Goal: Obtain resource: Download file/media

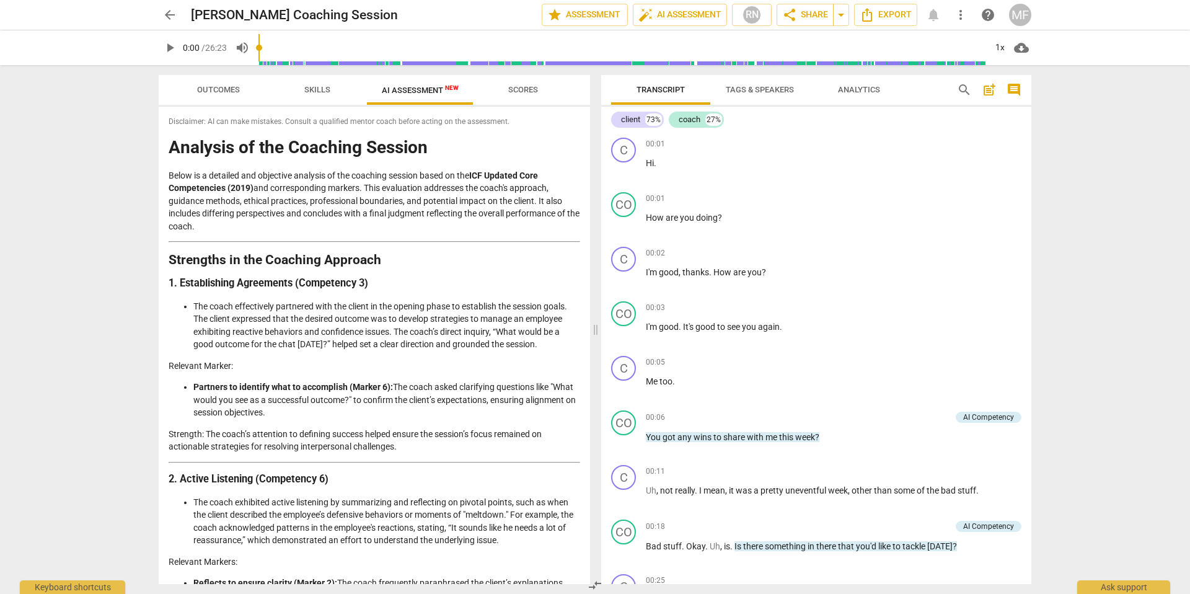
click at [451, 255] on h2 "Strengths in the Coaching Approach" at bounding box center [375, 260] width 412 height 13
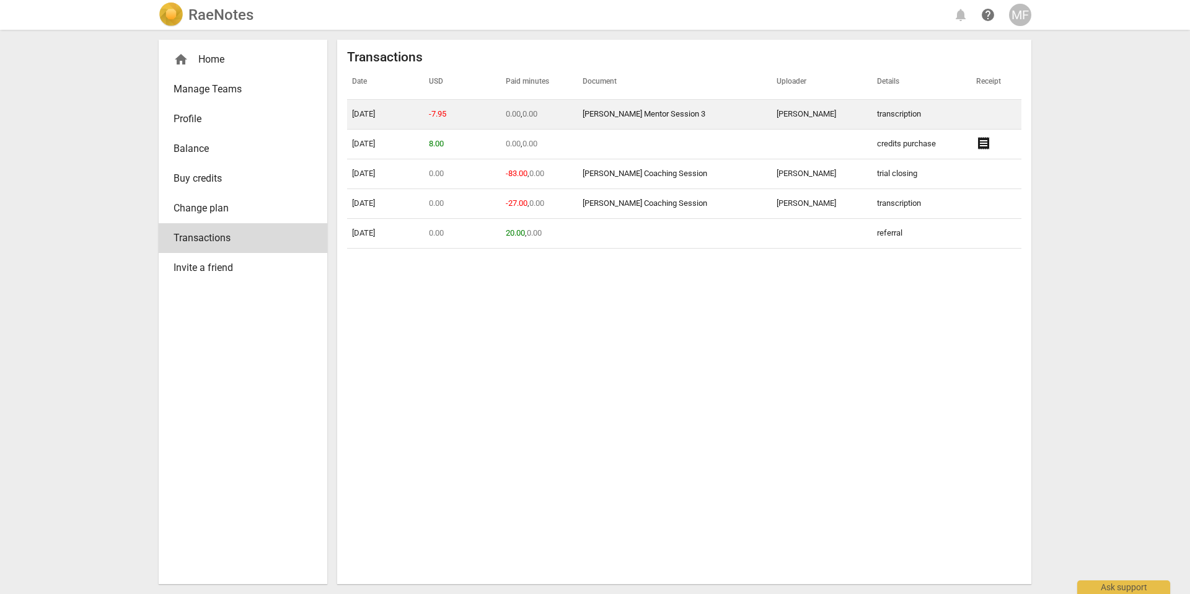
click at [651, 114] on link "[PERSON_NAME] Mentor Session 3" at bounding box center [644, 113] width 123 height 9
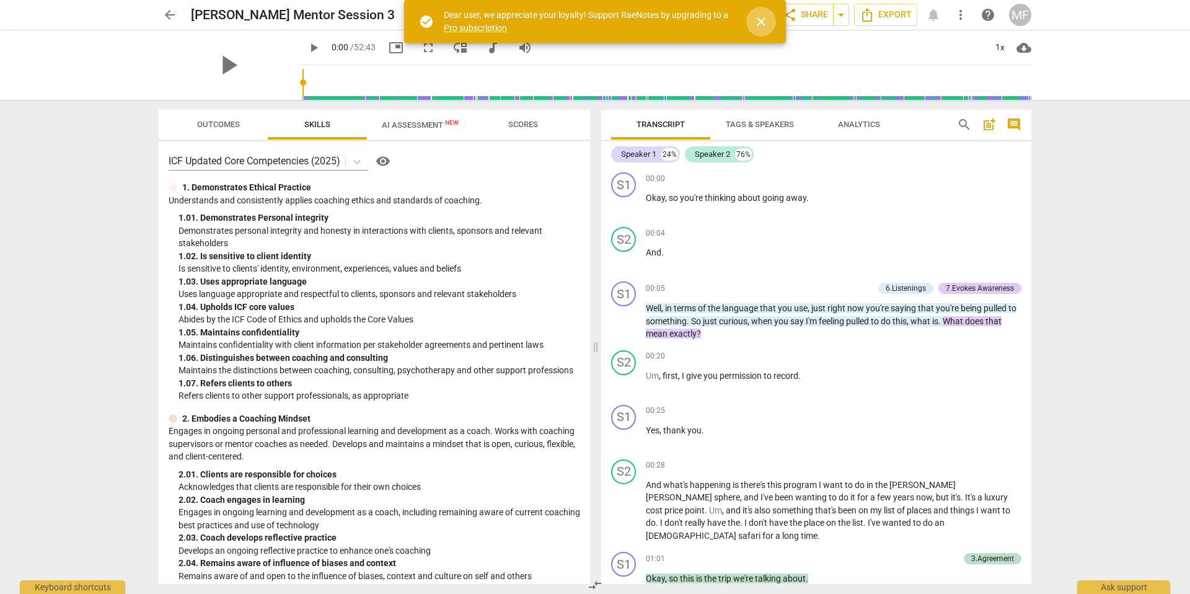
click at [767, 25] on span "close" at bounding box center [761, 21] width 15 height 15
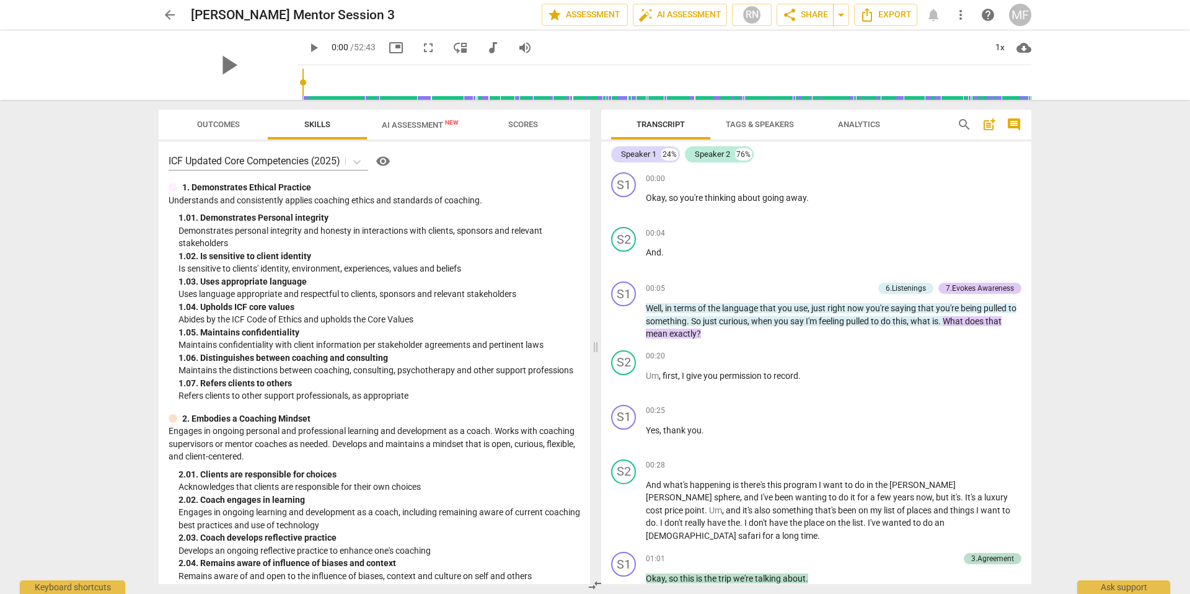
click at [410, 126] on span "AI Assessment New" at bounding box center [420, 124] width 77 height 9
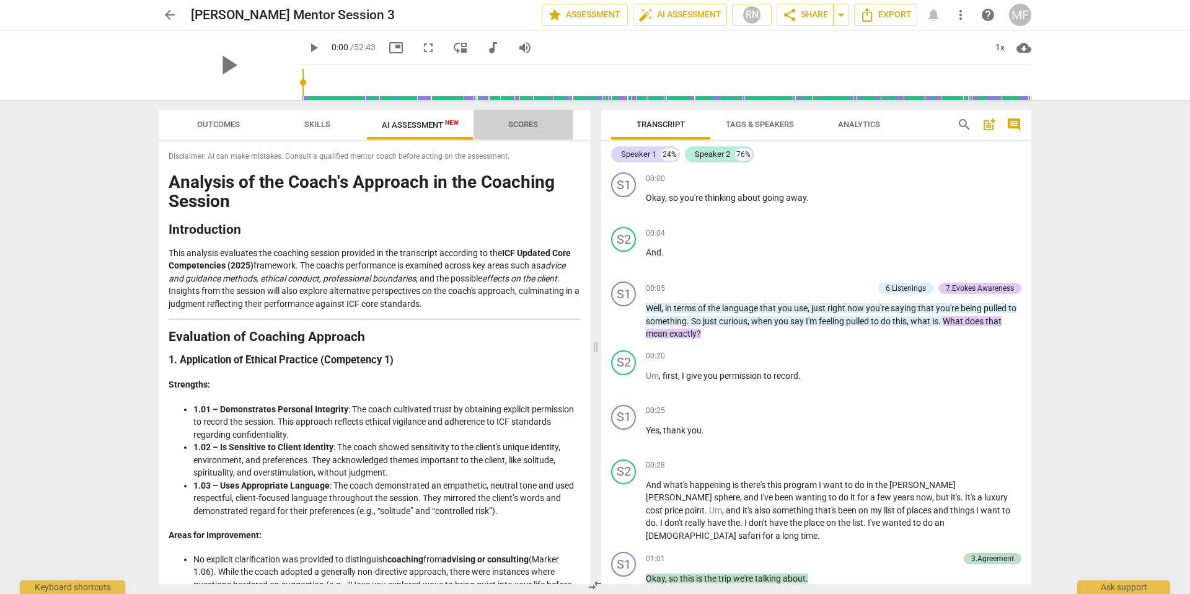
click at [535, 126] on span "Scores" at bounding box center [523, 124] width 30 height 9
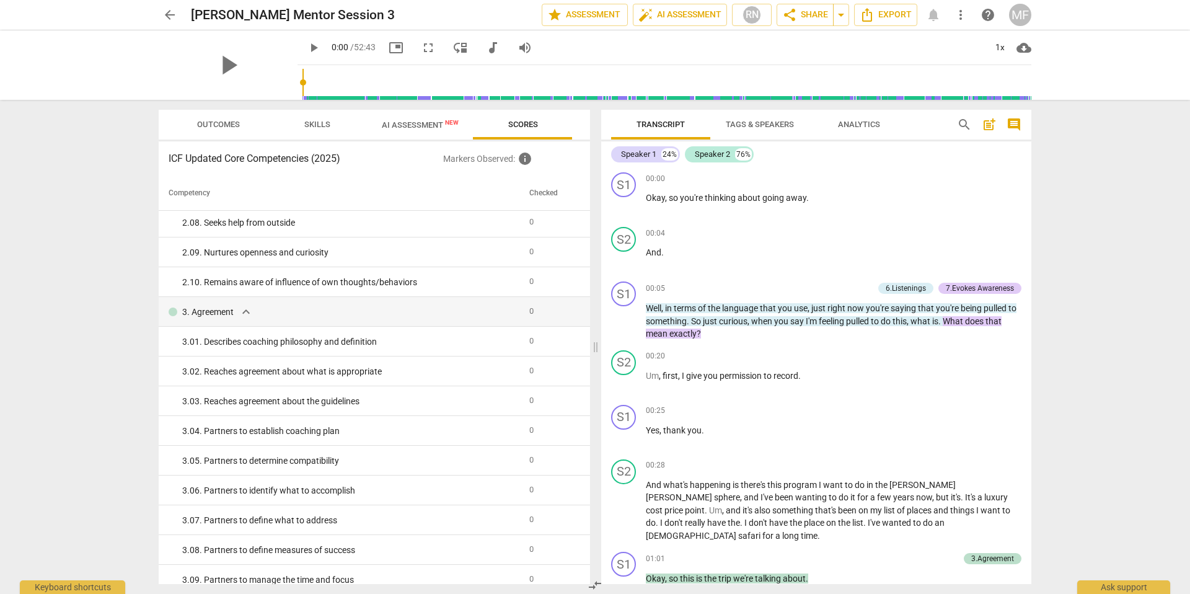
scroll to position [195, 0]
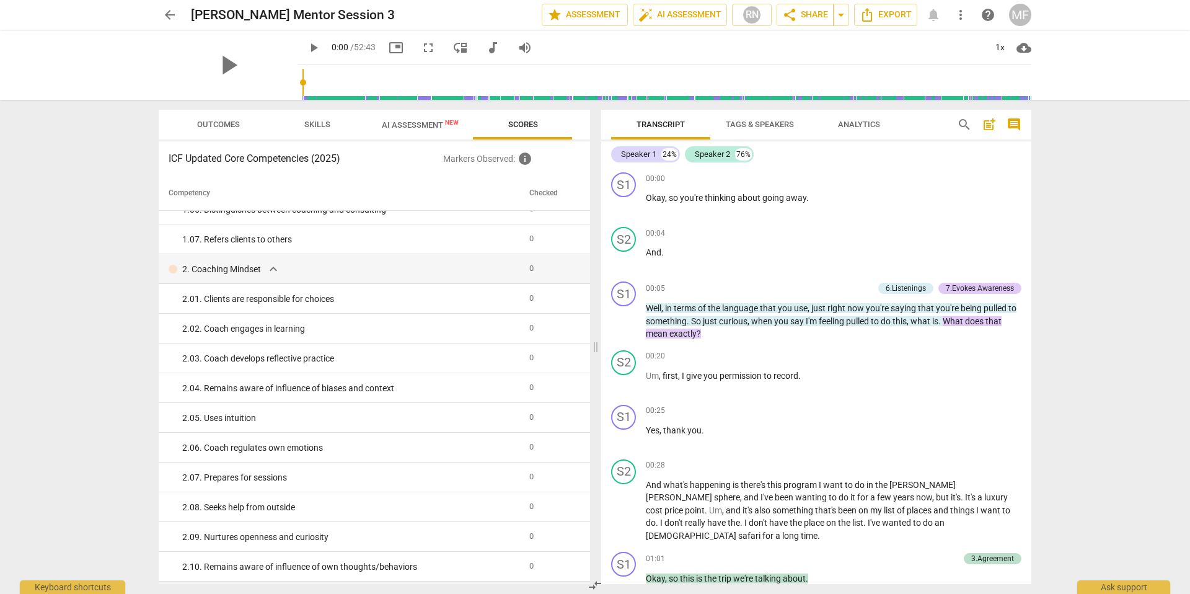
click at [314, 115] on button "Skills" at bounding box center [317, 125] width 99 height 30
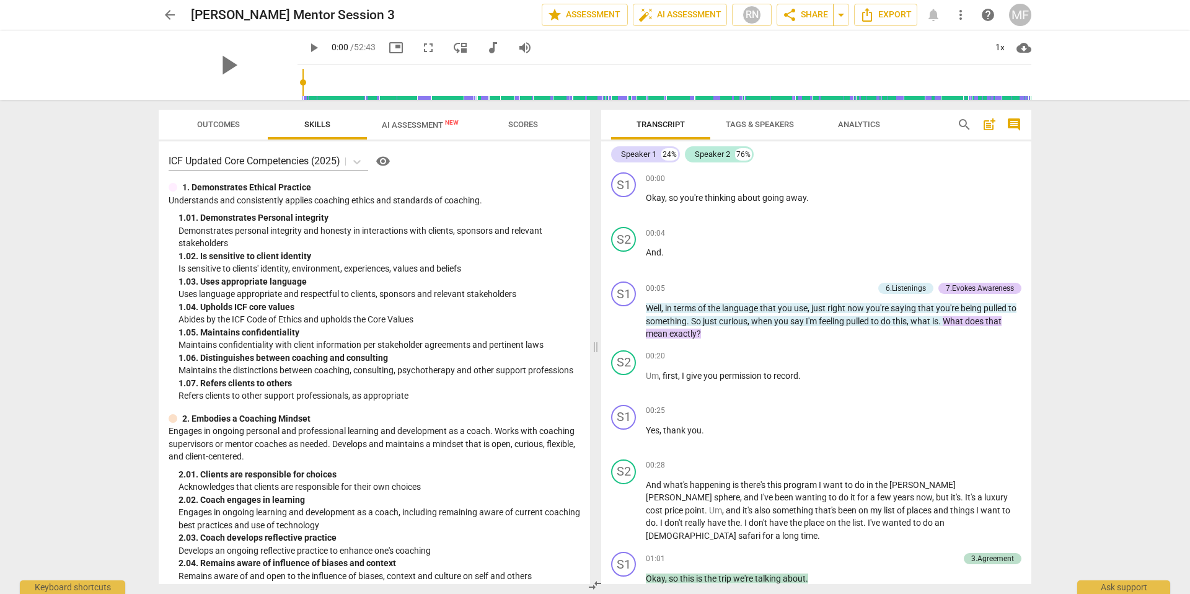
click at [211, 126] on span "Outcomes" at bounding box center [218, 124] width 43 height 9
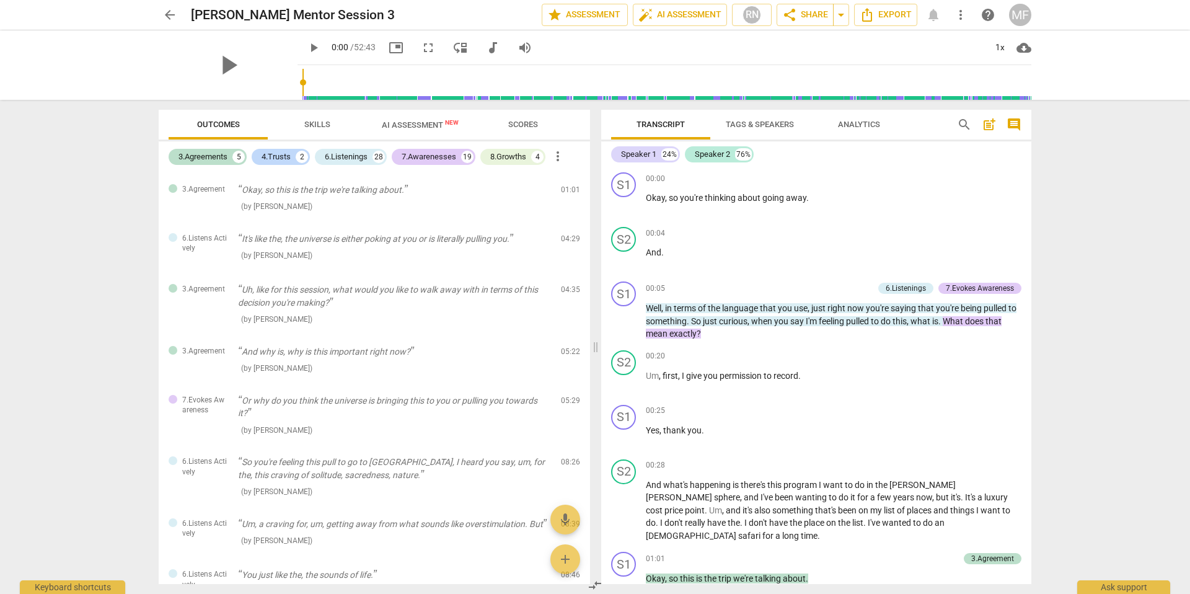
scroll to position [164, 0]
click at [882, 17] on span "Export" at bounding box center [886, 14] width 52 height 15
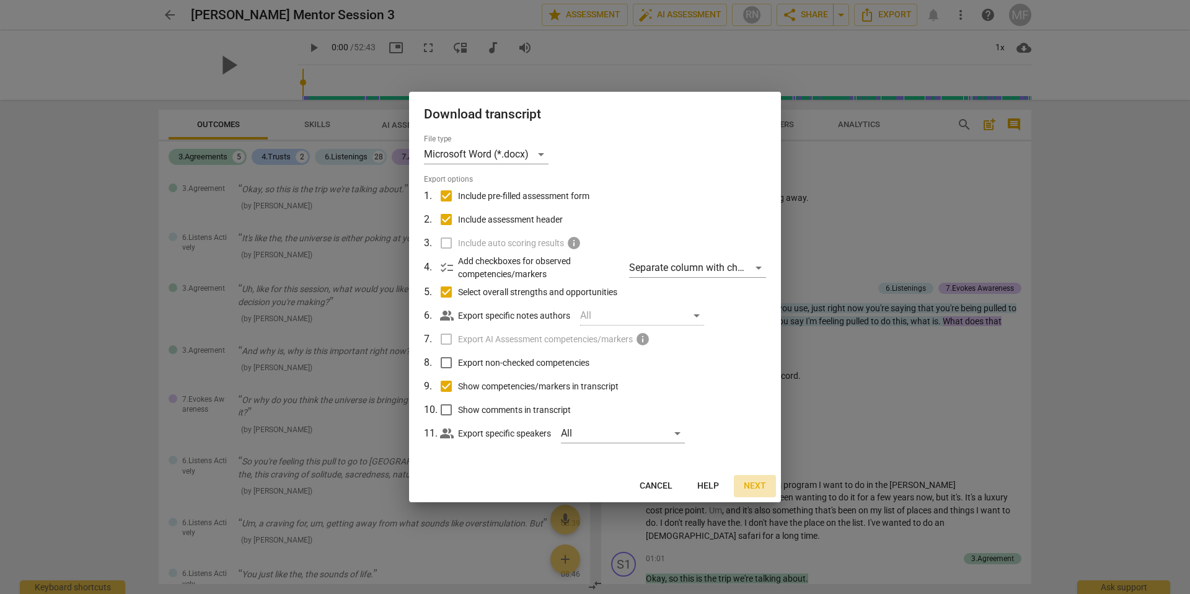
click at [757, 488] on span "Next" at bounding box center [755, 486] width 22 height 12
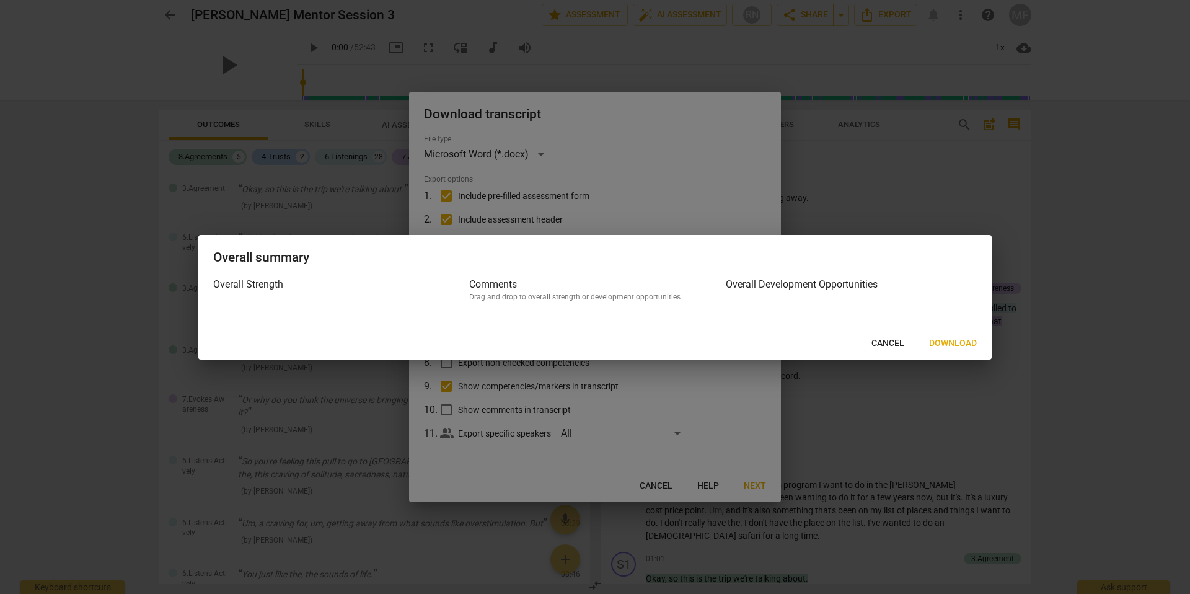
click at [955, 344] on span "Download" at bounding box center [953, 343] width 48 height 12
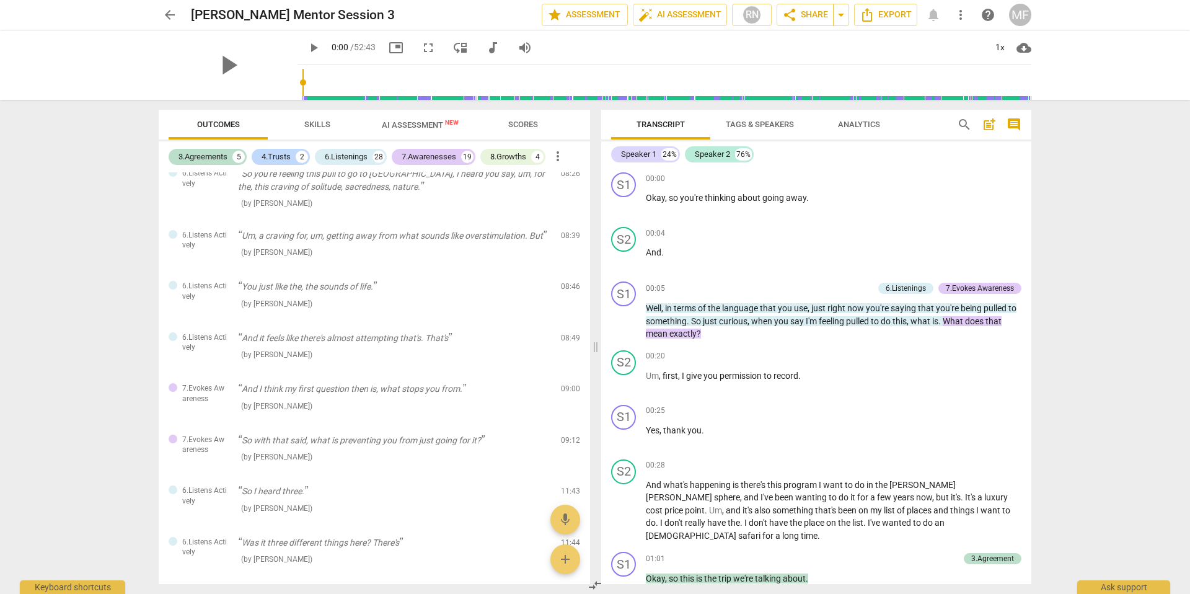
scroll to position [477, 0]
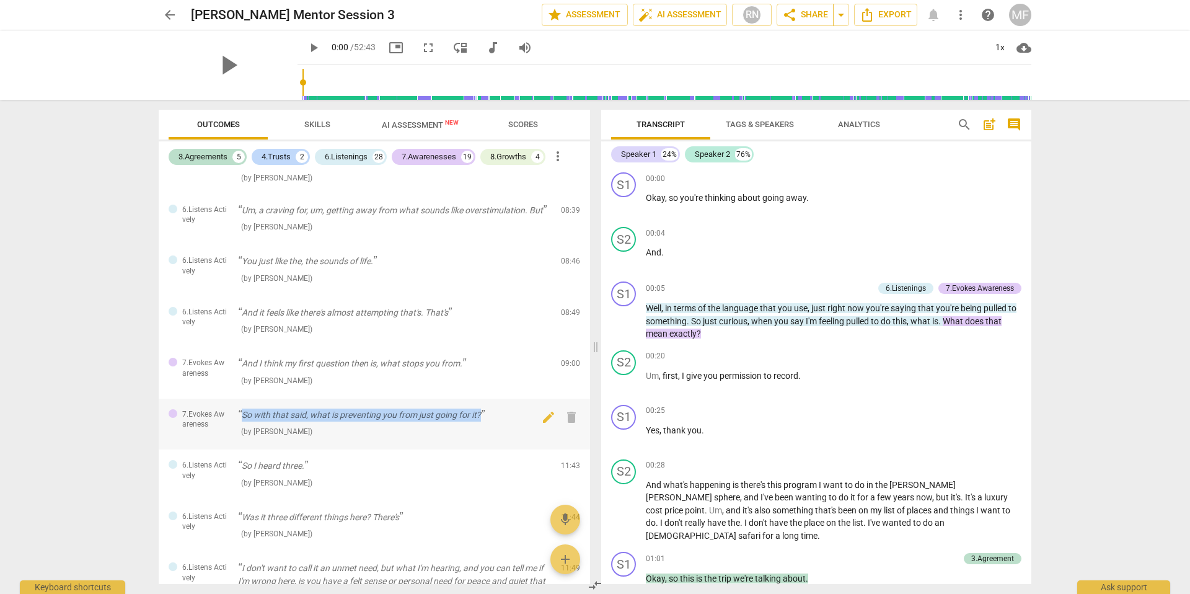
drag, startPoint x: 242, startPoint y: 413, endPoint x: 430, endPoint y: 410, distance: 188.5
click at [490, 410] on p "So with that said, what is preventing you from just going for it?" at bounding box center [394, 414] width 313 height 13
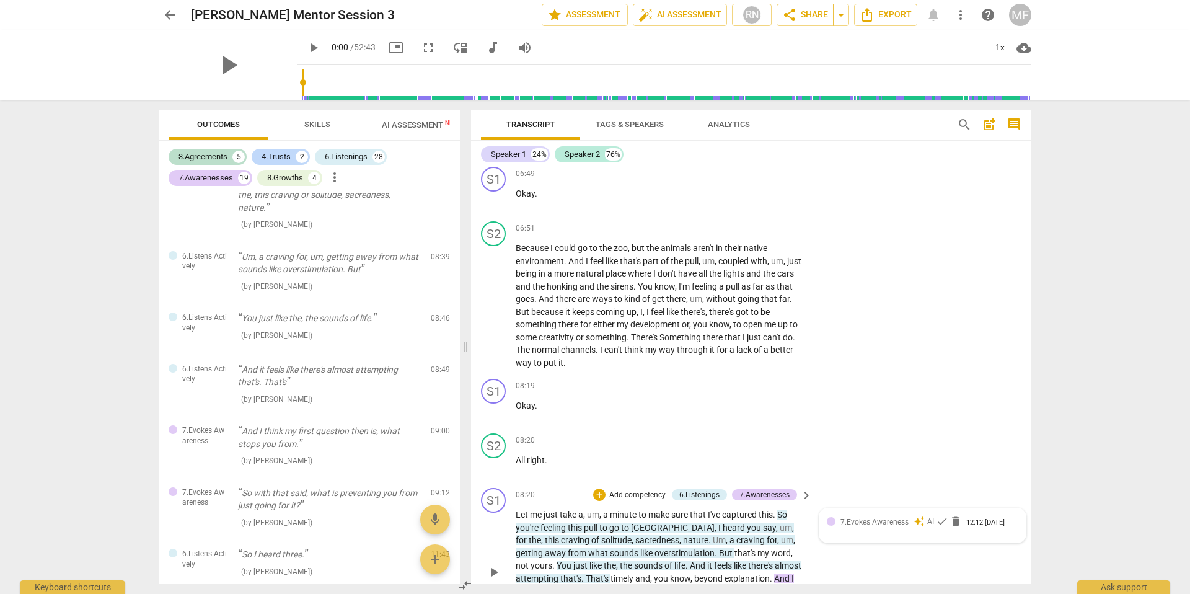
scroll to position [1892, 0]
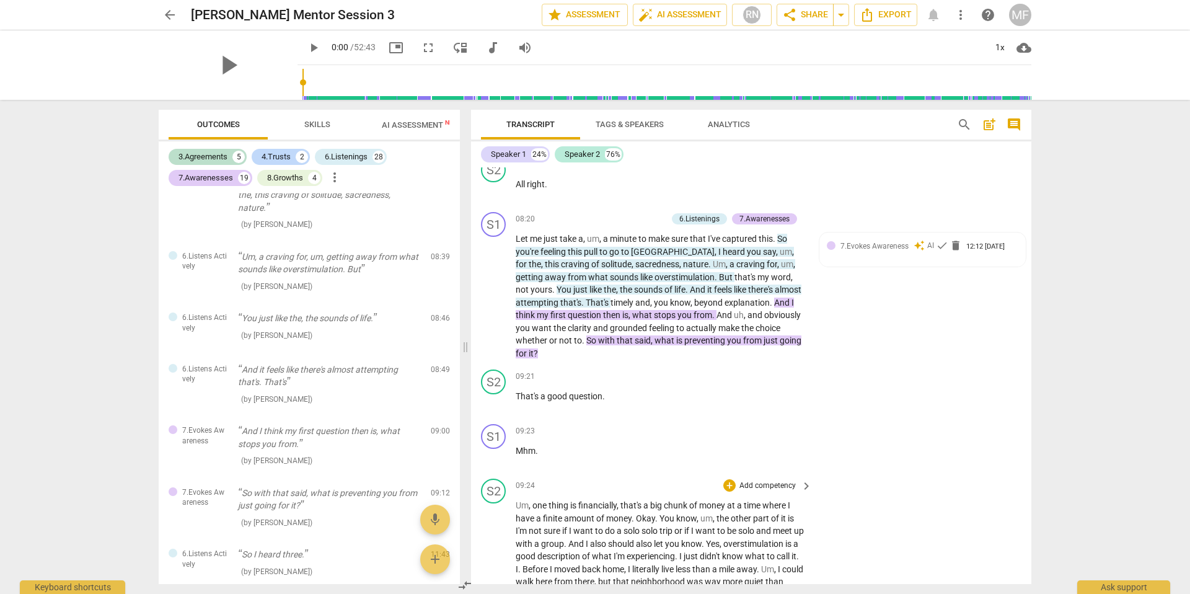
click at [679, 551] on span "." at bounding box center [677, 556] width 4 height 10
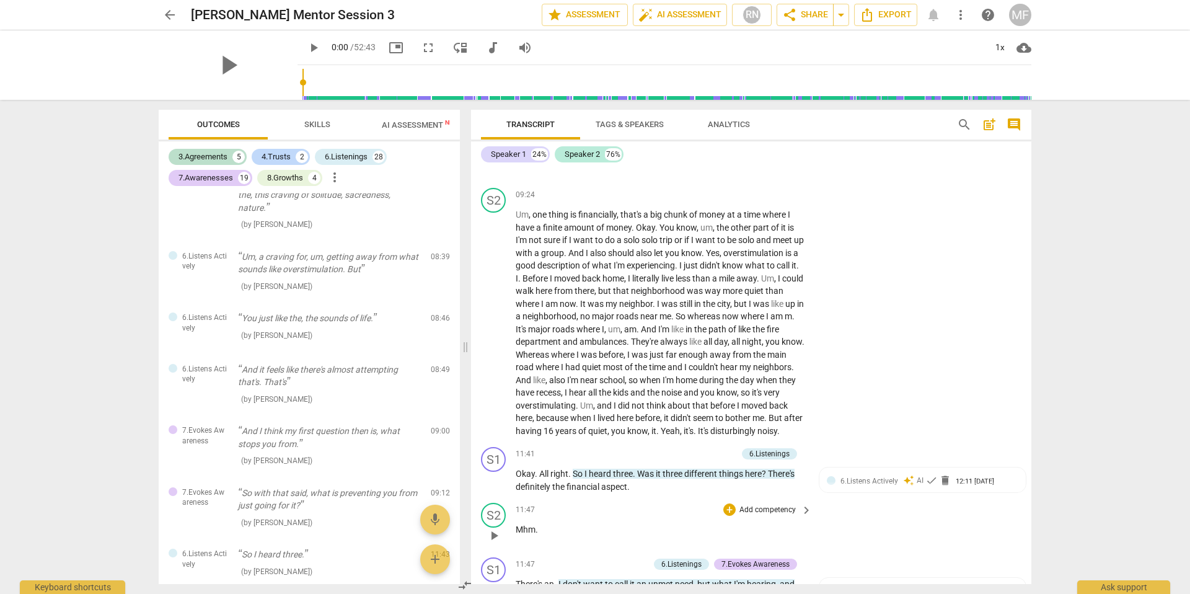
scroll to position [2191, 0]
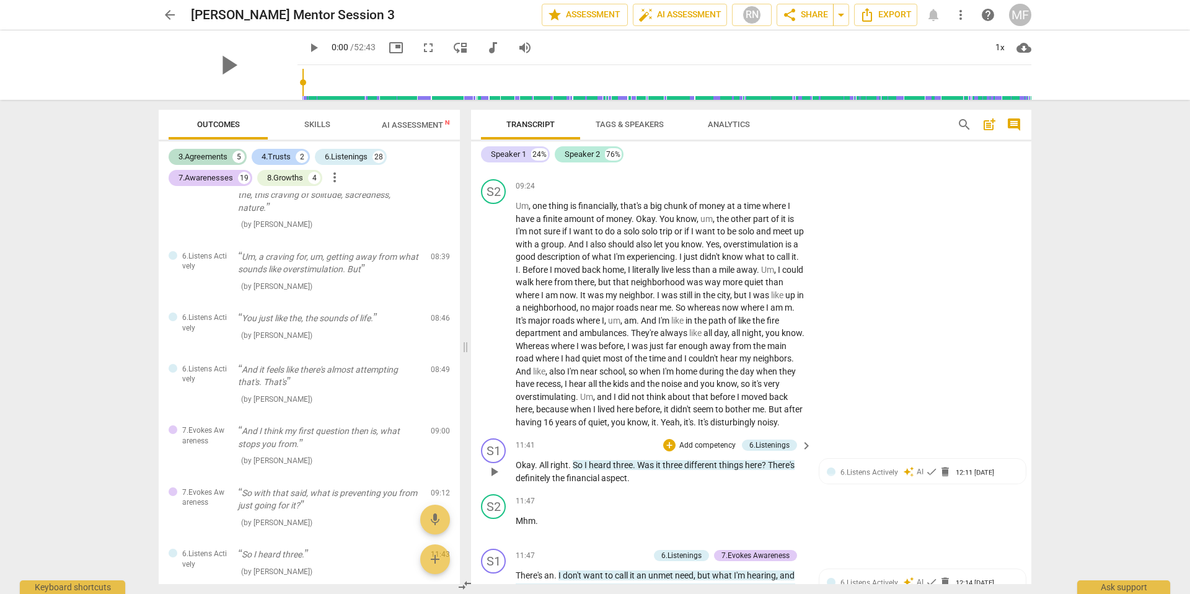
click at [626, 460] on span "three" at bounding box center [623, 465] width 20 height 10
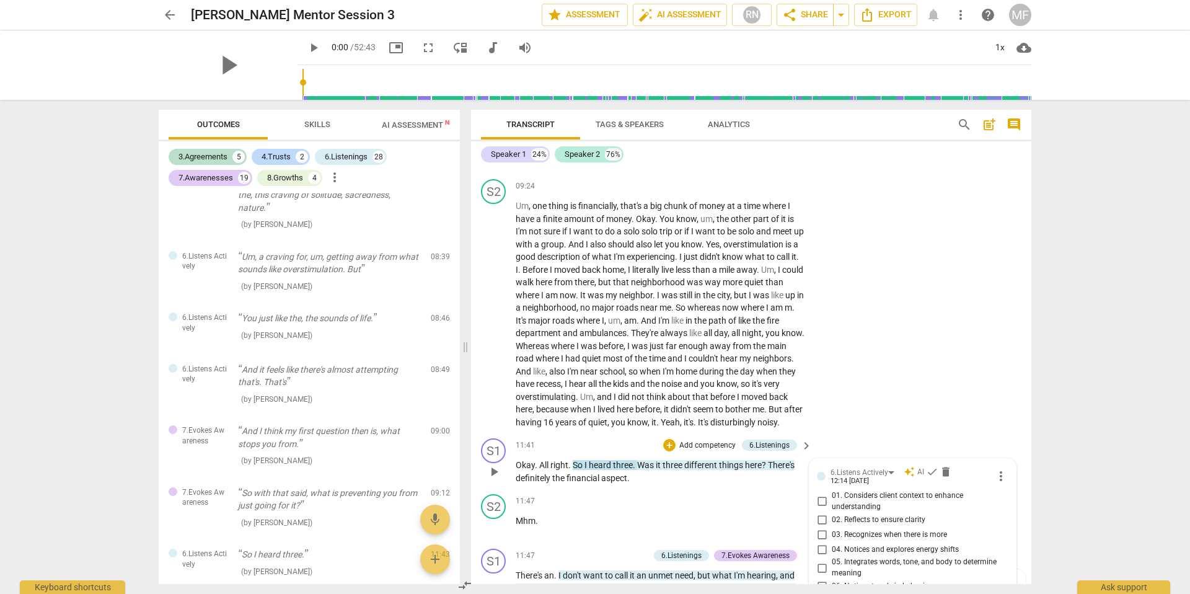
scroll to position [2184, 0]
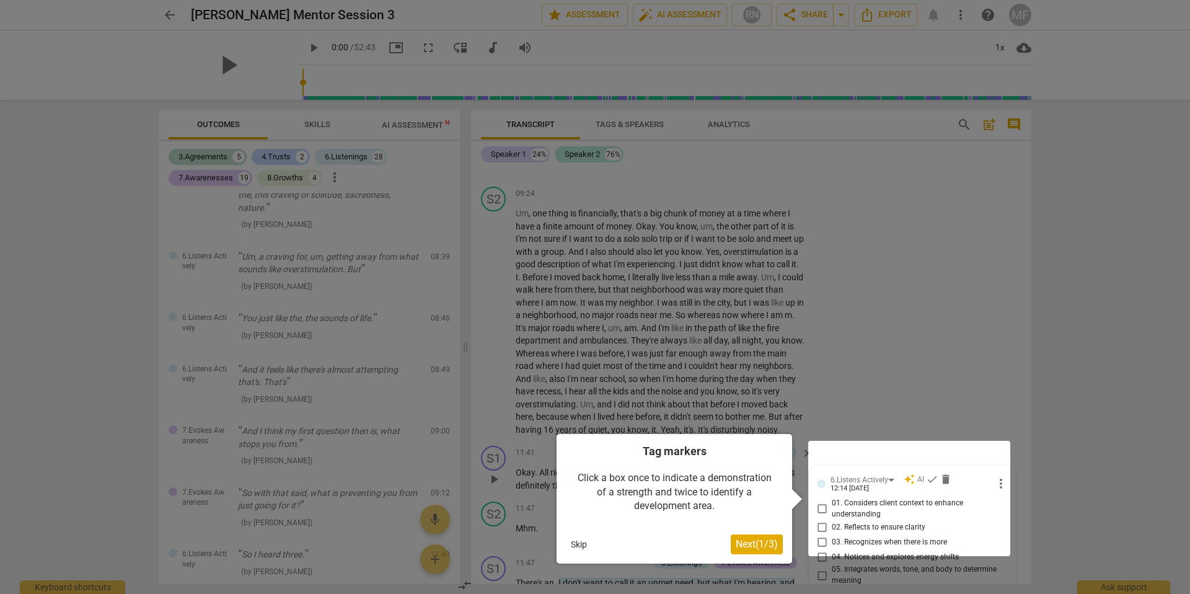
click at [695, 398] on div at bounding box center [595, 297] width 1190 height 594
click at [703, 416] on div at bounding box center [595, 297] width 1190 height 594
click at [574, 544] on button "Skip" at bounding box center [579, 544] width 26 height 19
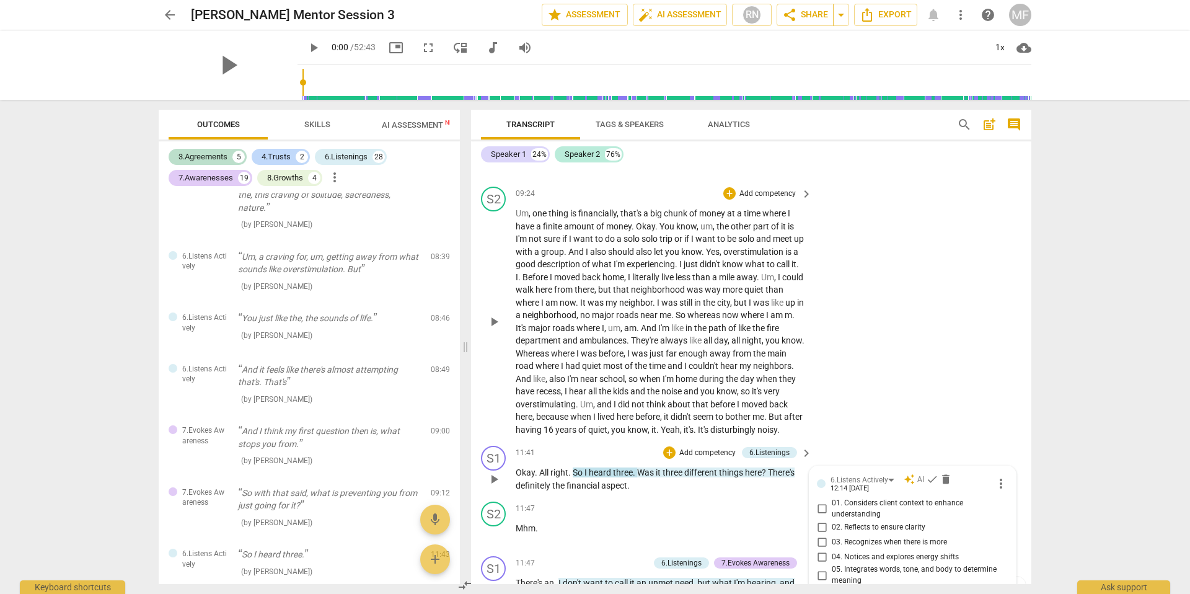
drag, startPoint x: 846, startPoint y: 368, endPoint x: 854, endPoint y: 368, distance: 8.1
click at [846, 367] on div "S2 play_arrow pause 09:24 + Add competency keyboard_arrow_right Um , one thing …" at bounding box center [751, 311] width 560 height 259
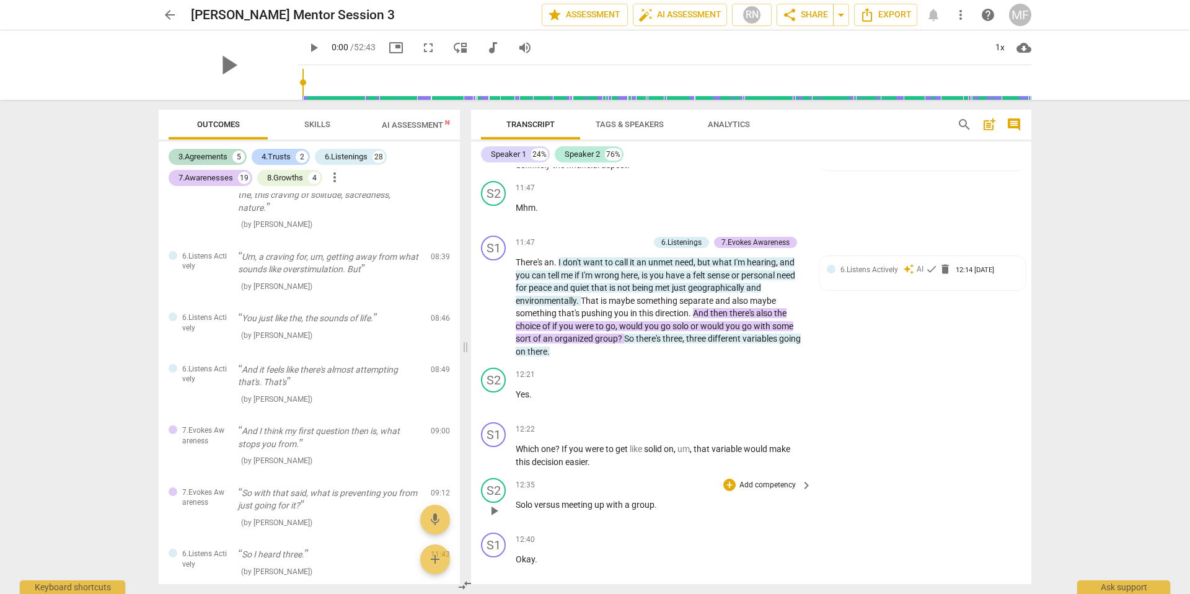
scroll to position [2539, 0]
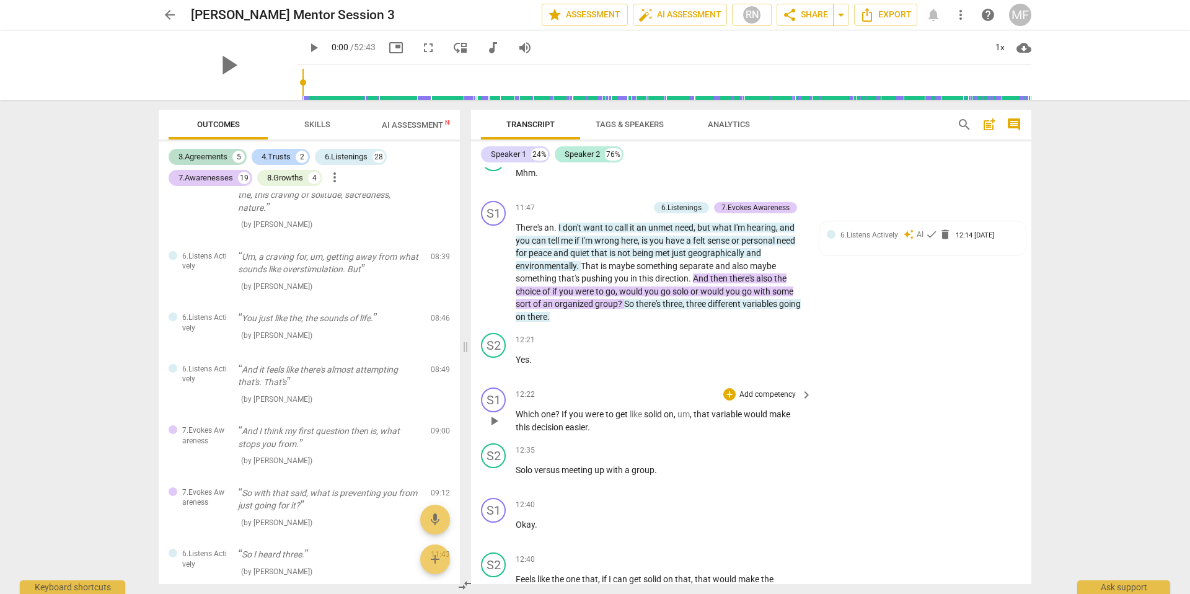
click at [643, 408] on p "Which one ? If you were to get like solid on , um , that variable would make th…" at bounding box center [661, 420] width 290 height 25
click at [760, 389] on p "Add competency" at bounding box center [767, 394] width 59 height 11
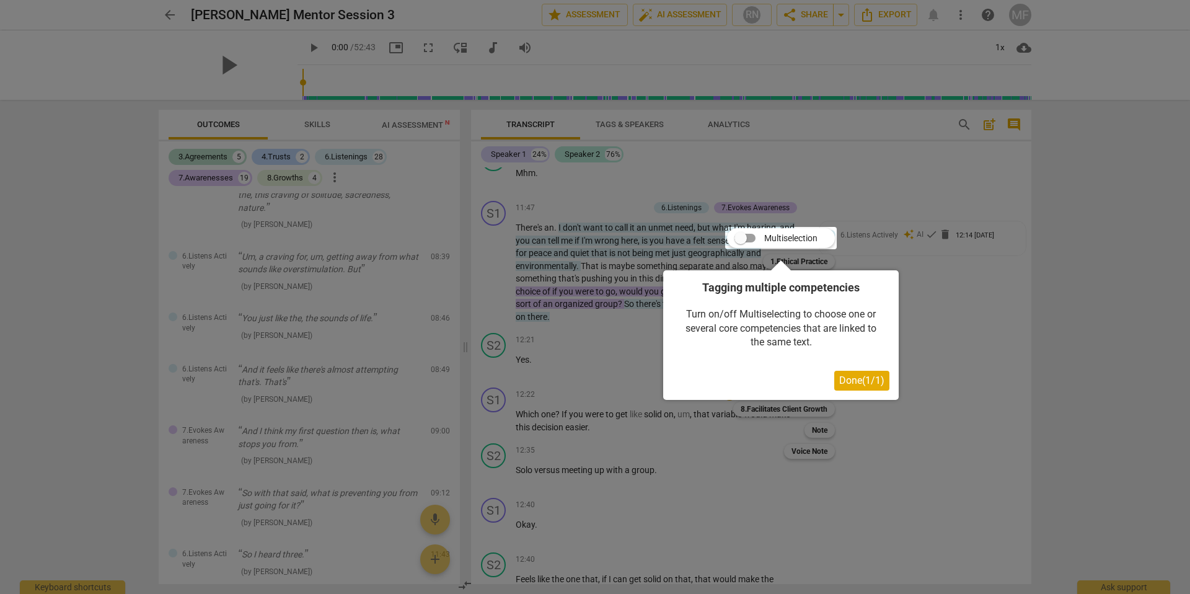
click at [863, 378] on span "Done ( 1 / 1 )" at bounding box center [861, 380] width 45 height 12
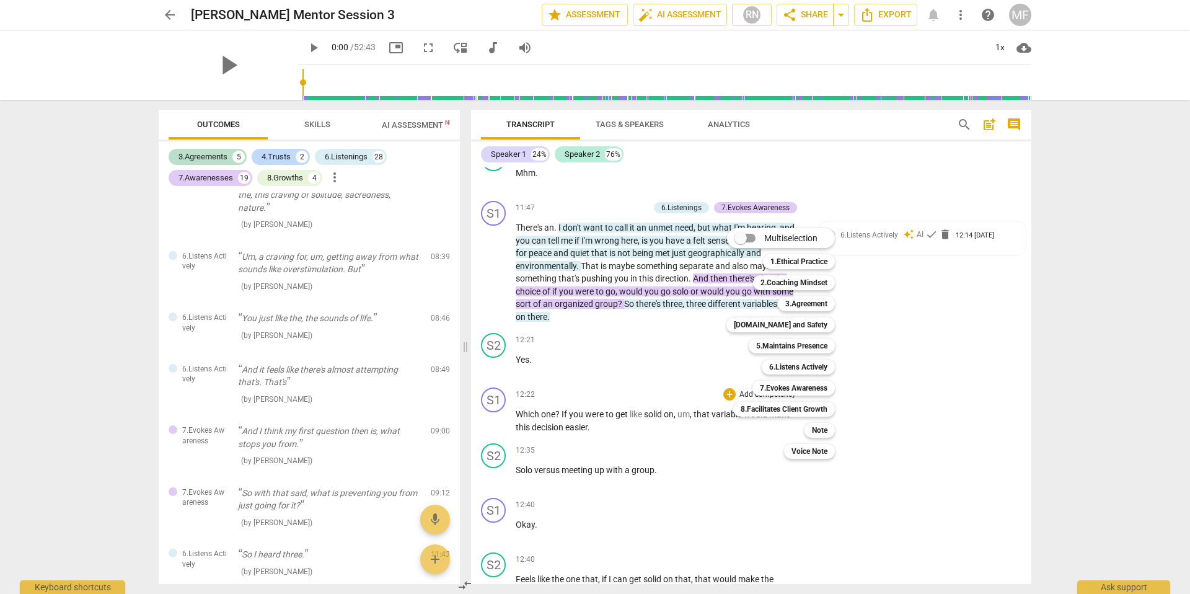
click at [716, 379] on div at bounding box center [595, 297] width 1190 height 594
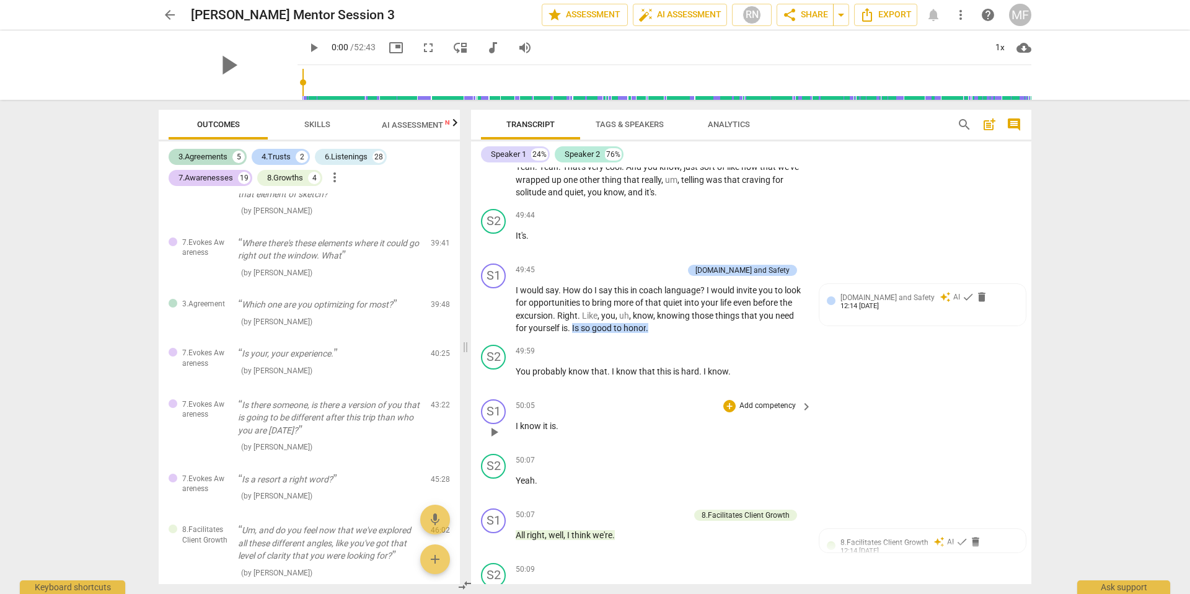
scroll to position [11275, 0]
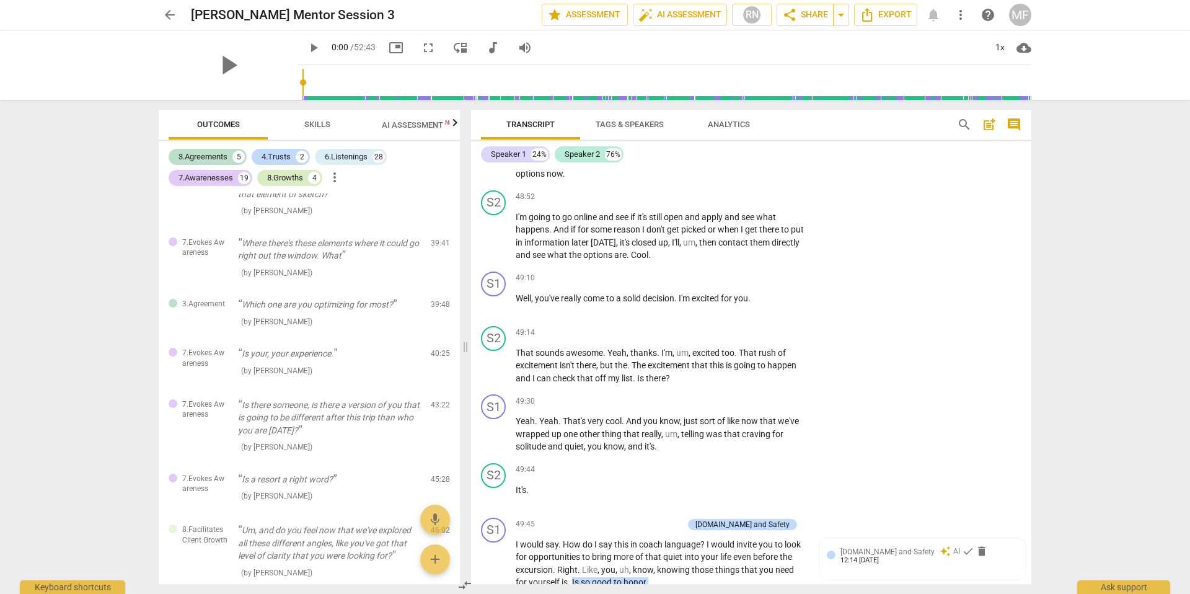
click at [287, 175] on div "8.Growths" at bounding box center [285, 178] width 36 height 12
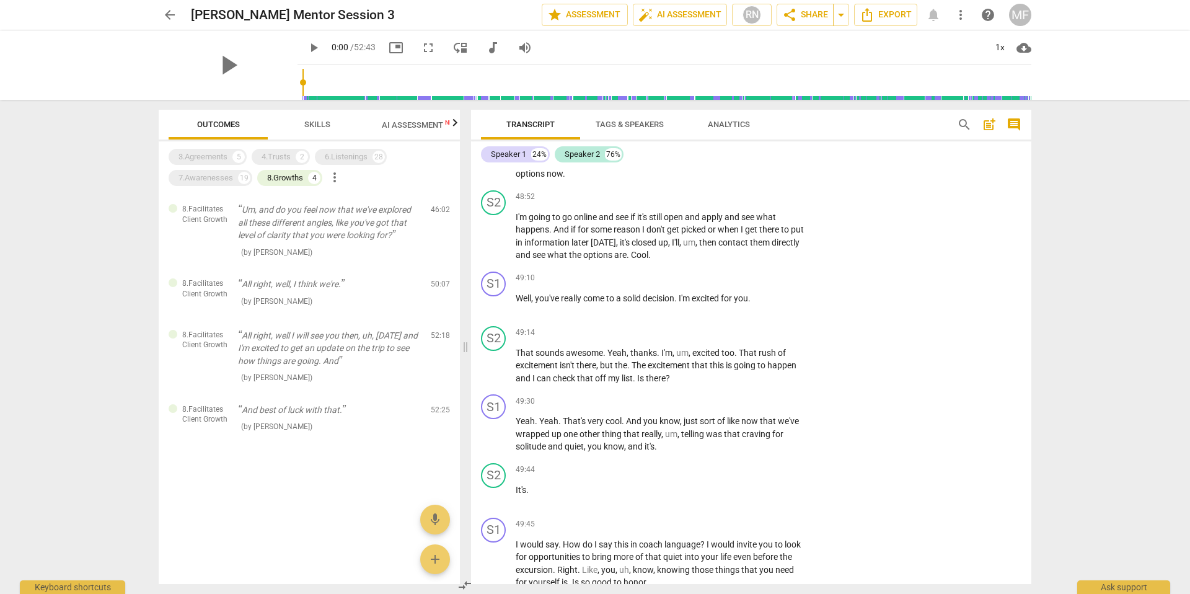
click at [411, 124] on span "AI Assessment New" at bounding box center [420, 124] width 77 height 9
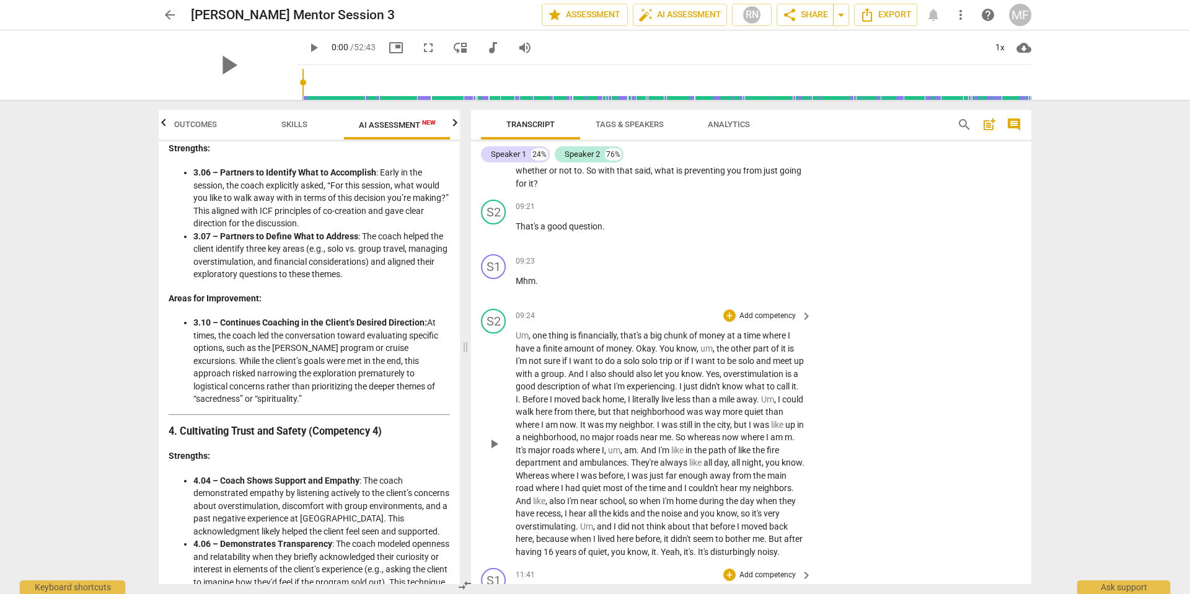
scroll to position [2075, 0]
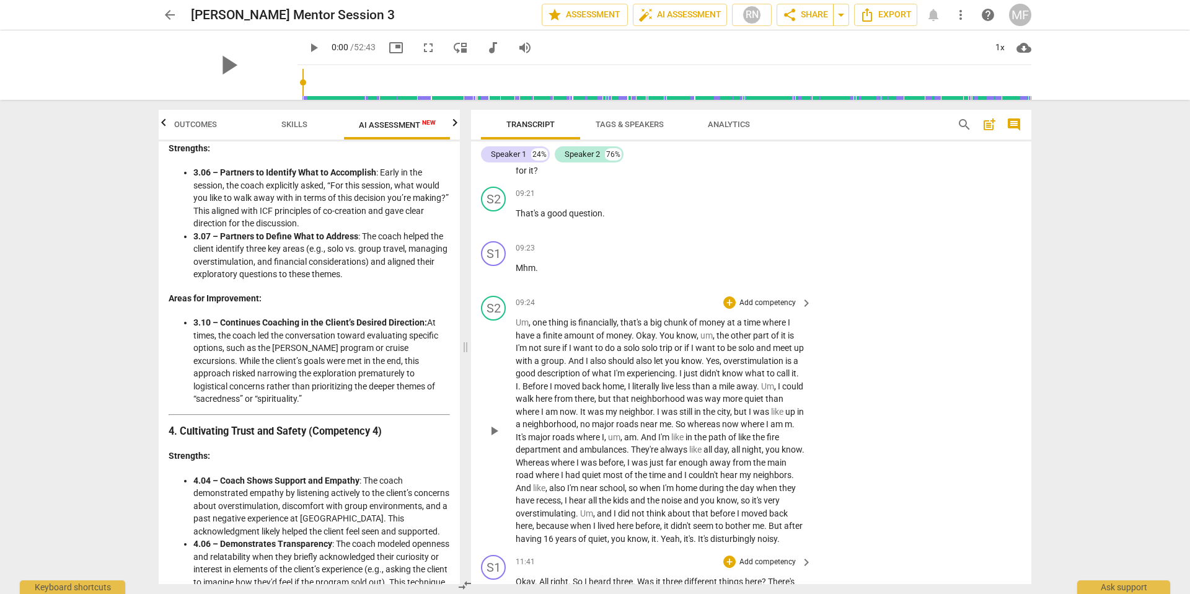
click at [660, 444] on span "They're" at bounding box center [645, 449] width 29 height 10
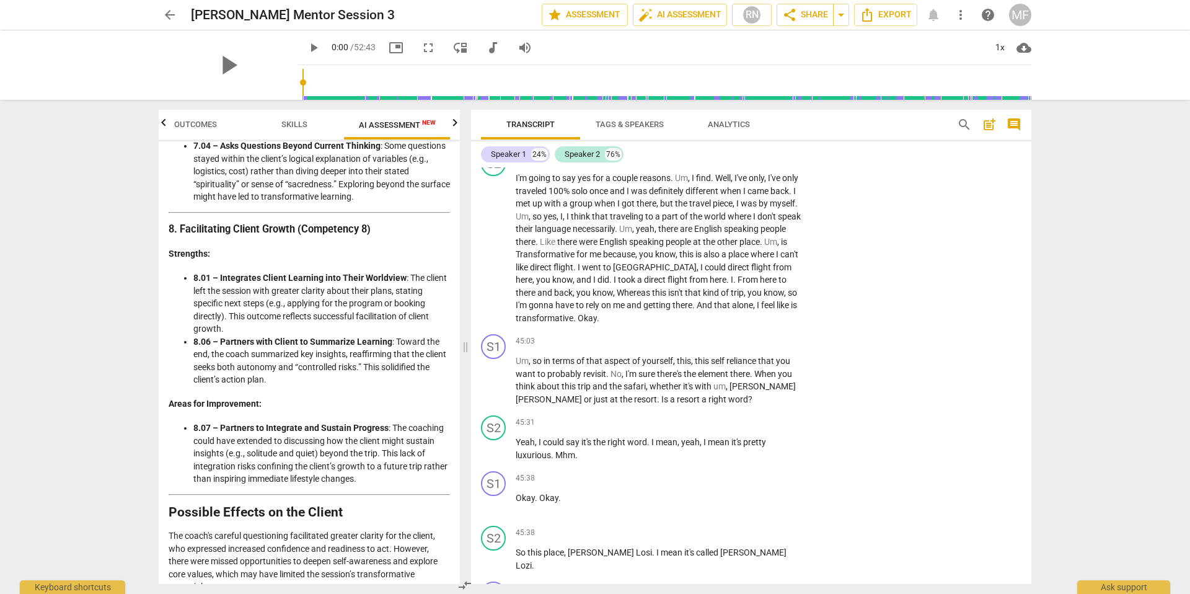
scroll to position [9952, 0]
